Goal: Task Accomplishment & Management: Use online tool/utility

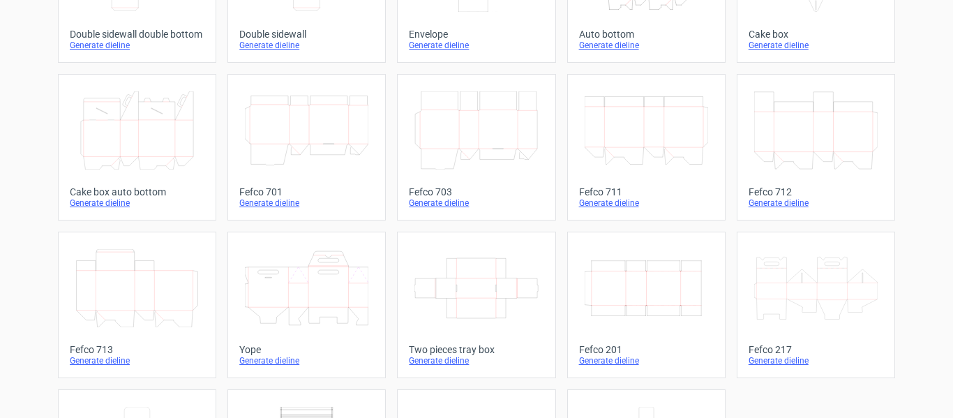
scroll to position [454, 0]
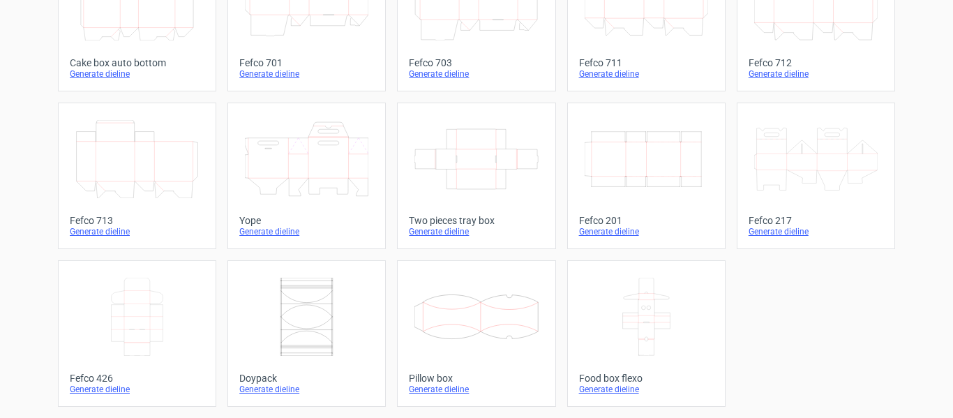
click at [595, 216] on div "Fefco 201" at bounding box center [646, 220] width 135 height 11
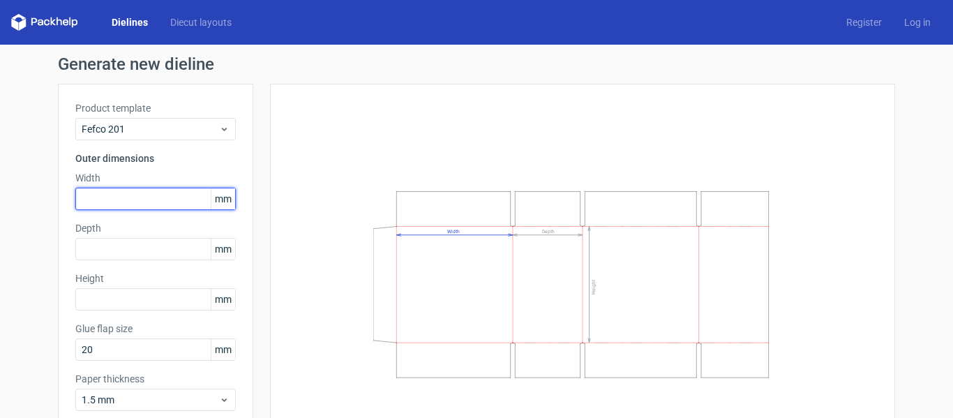
click at [110, 202] on input "text" at bounding box center [155, 199] width 161 height 22
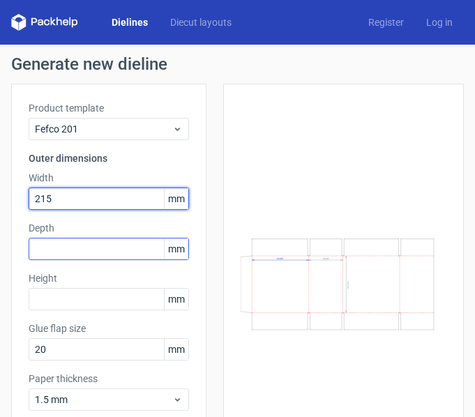
type input "215"
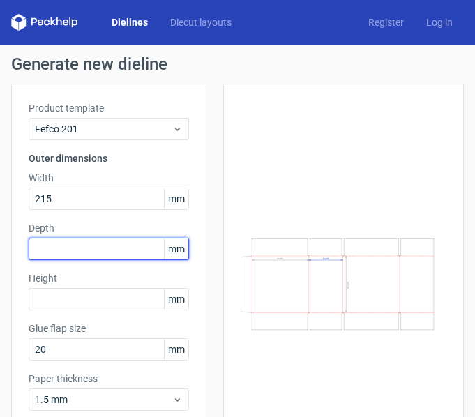
click at [53, 248] on input "text" at bounding box center [109, 249] width 161 height 22
type input "190"
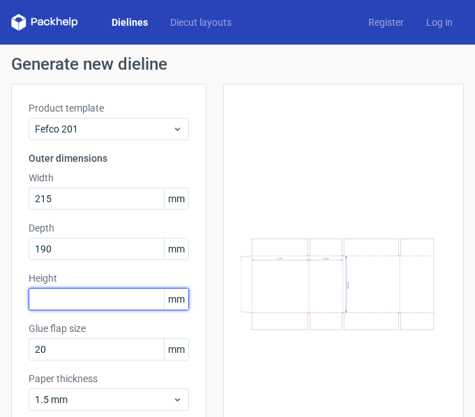
click at [54, 289] on input "text" at bounding box center [109, 299] width 161 height 22
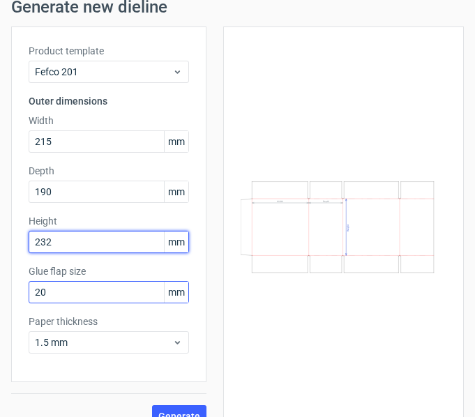
type input "232"
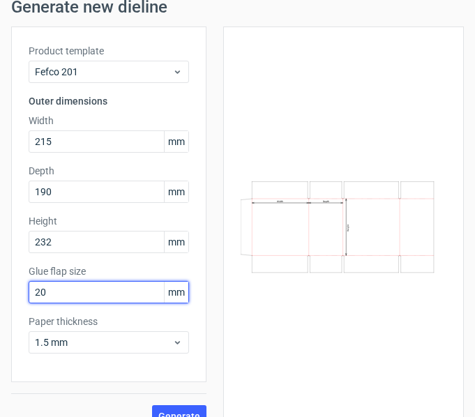
click at [84, 299] on input "20" at bounding box center [109, 292] width 161 height 22
type input "2"
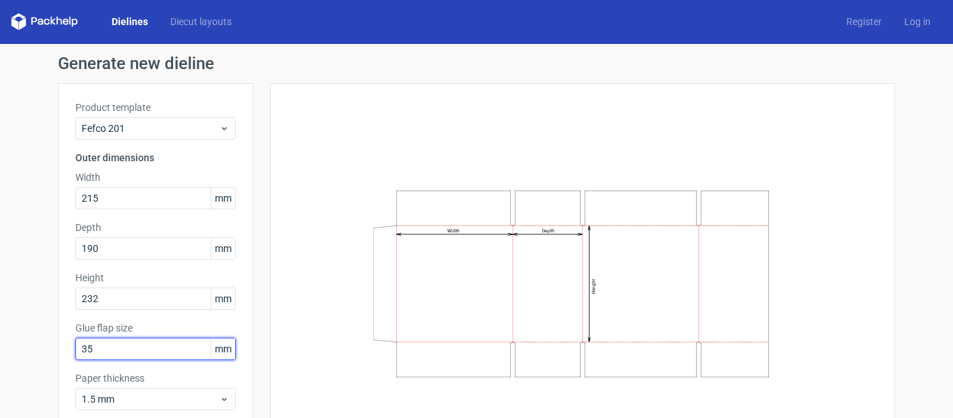
scroll to position [78, 0]
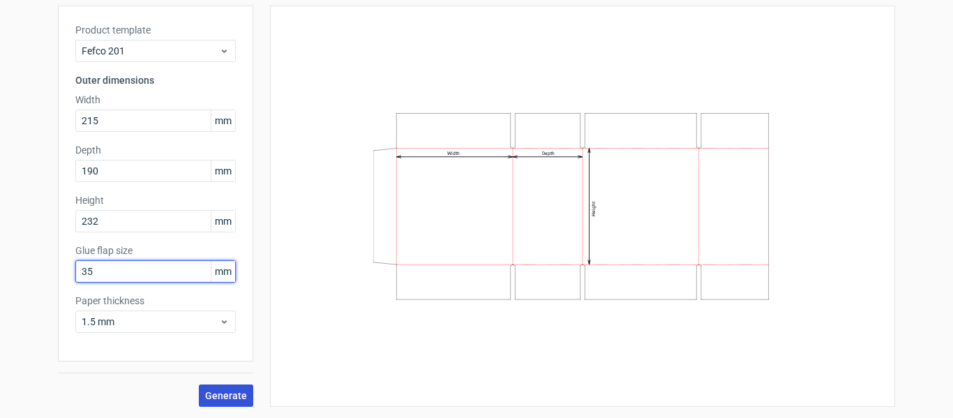
type input "35"
click at [218, 398] on span "Generate" at bounding box center [226, 396] width 42 height 10
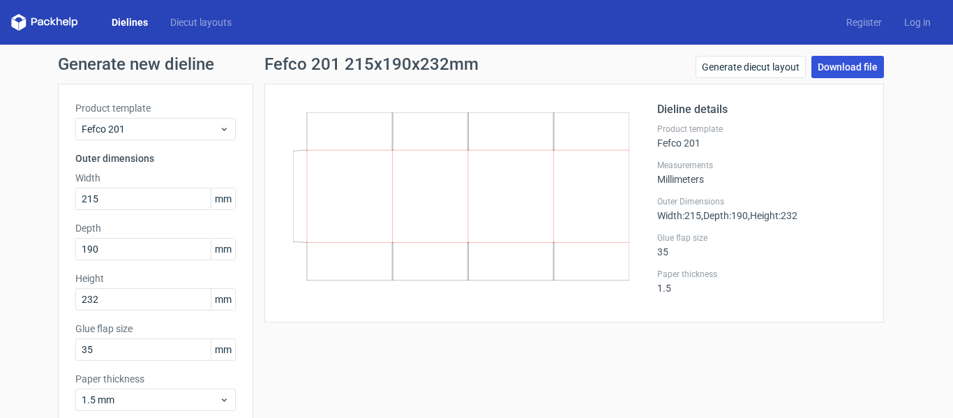
click at [847, 64] on link "Download file" at bounding box center [848, 67] width 73 height 22
